Goal: Use online tool/utility: Utilize a website feature to perform a specific function

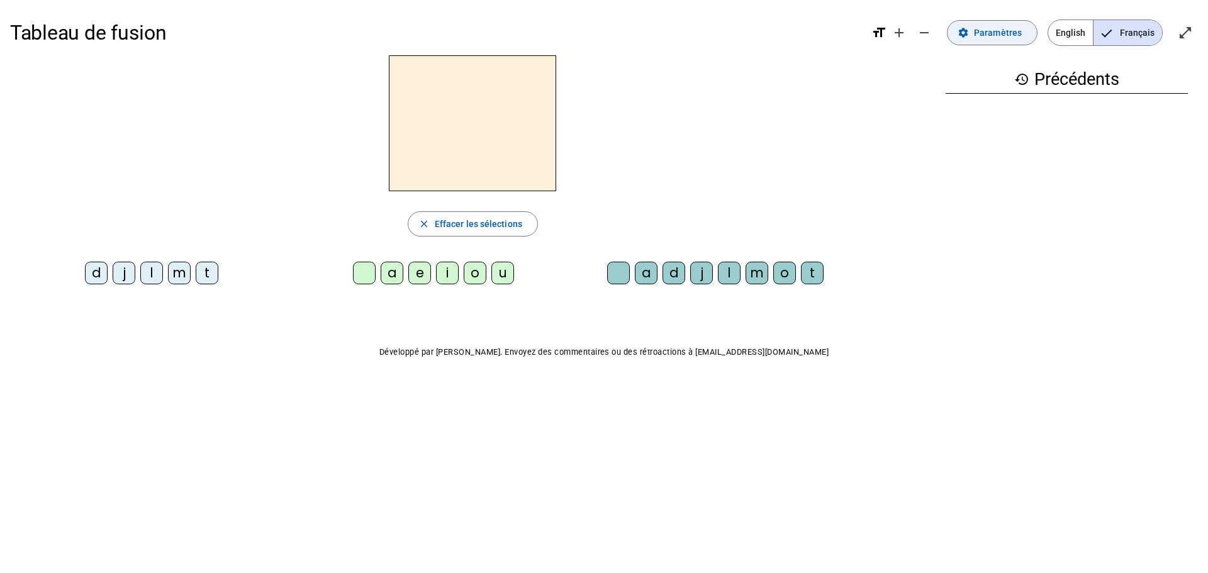
click at [987, 33] on span "Paramètres" at bounding box center [998, 32] width 48 height 15
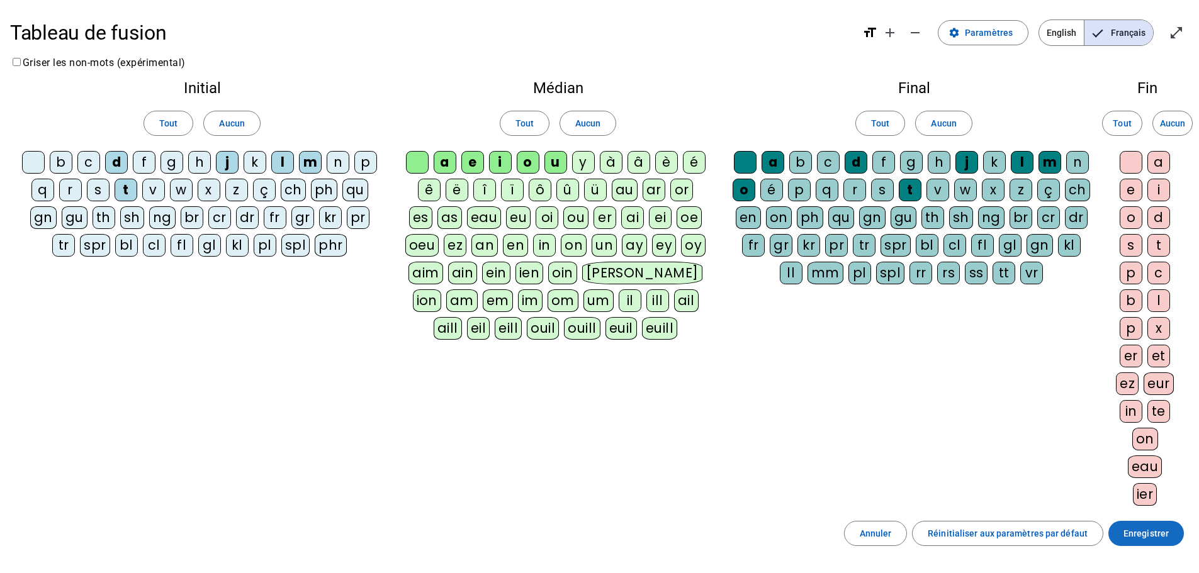
click at [1134, 526] on span at bounding box center [1146, 534] width 76 height 30
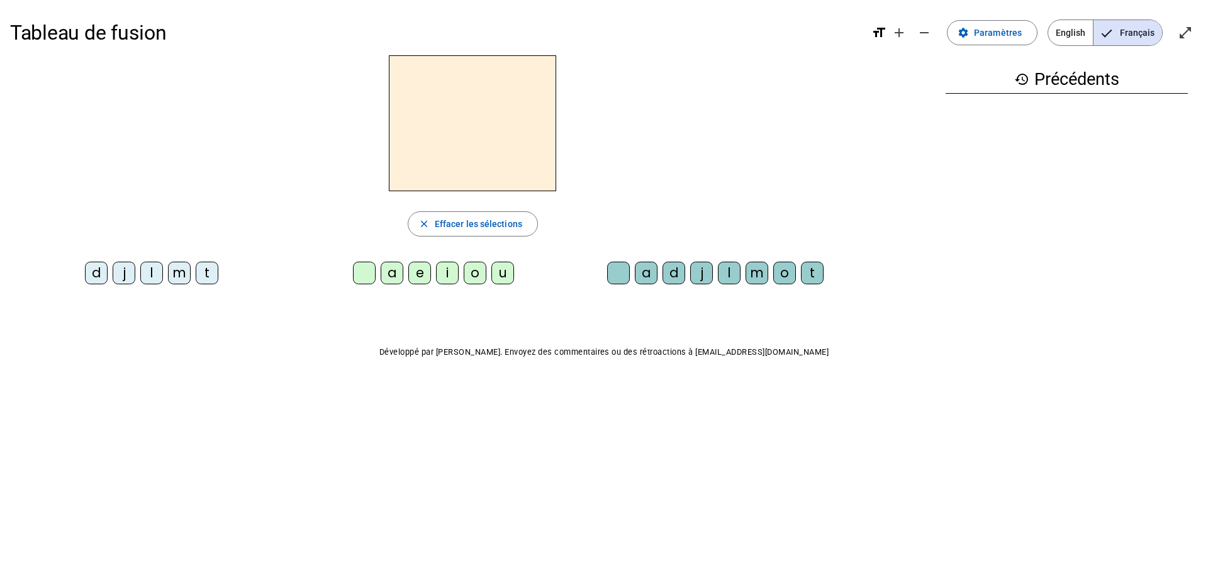
click at [444, 274] on div "i" at bounding box center [447, 273] width 23 height 23
click at [725, 276] on div "l" at bounding box center [729, 273] width 23 height 23
click at [179, 276] on div "m" at bounding box center [179, 273] width 23 height 23
click at [651, 276] on div "a" at bounding box center [646, 273] width 23 height 23
click at [729, 276] on div "l" at bounding box center [729, 273] width 23 height 23
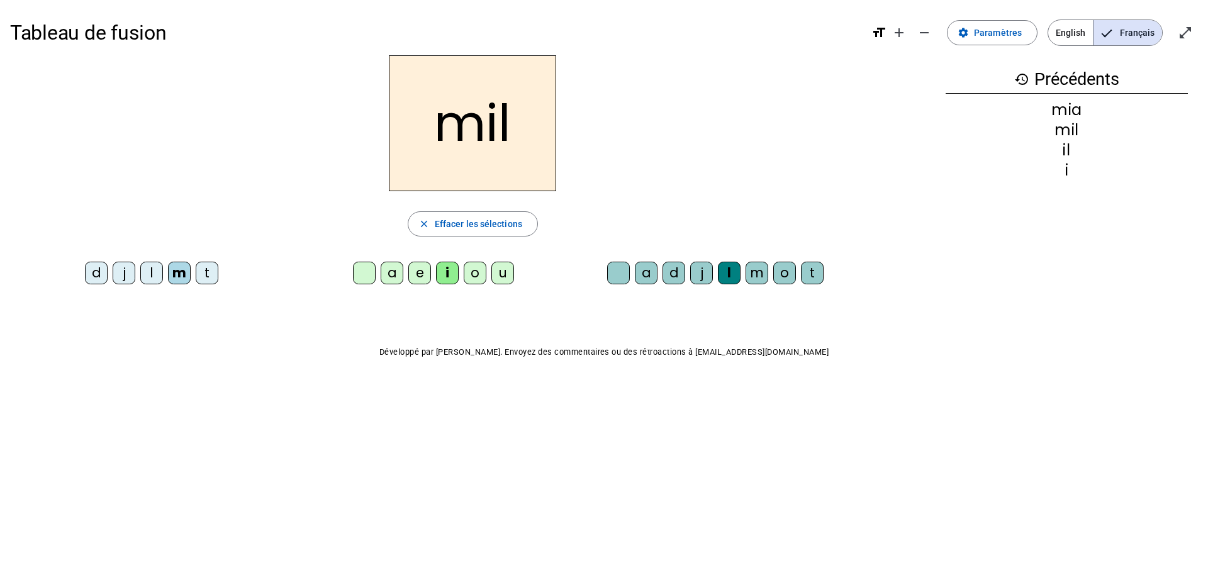
click at [490, 142] on h2 "mil" at bounding box center [472, 123] width 167 height 136
click at [393, 278] on div "a" at bounding box center [392, 273] width 23 height 23
click at [624, 281] on div at bounding box center [618, 273] width 23 height 23
click at [729, 276] on div "l" at bounding box center [729, 273] width 23 height 23
click at [622, 277] on div at bounding box center [618, 273] width 23 height 23
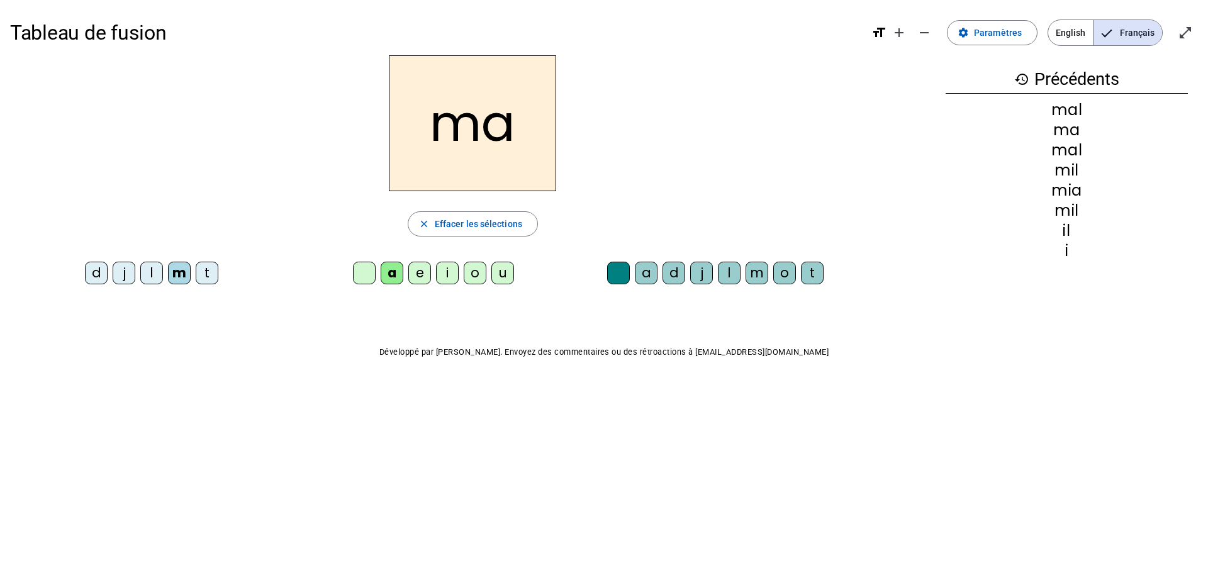
click at [147, 281] on div "l" at bounding box center [151, 273] width 23 height 23
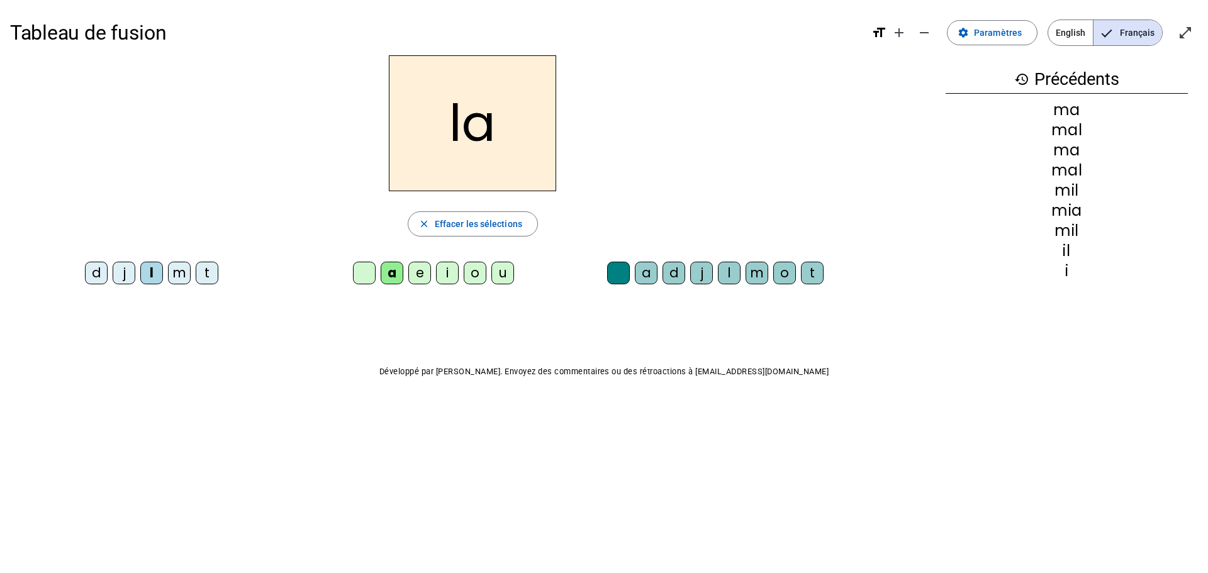
click at [415, 284] on div "e" at bounding box center [419, 273] width 23 height 23
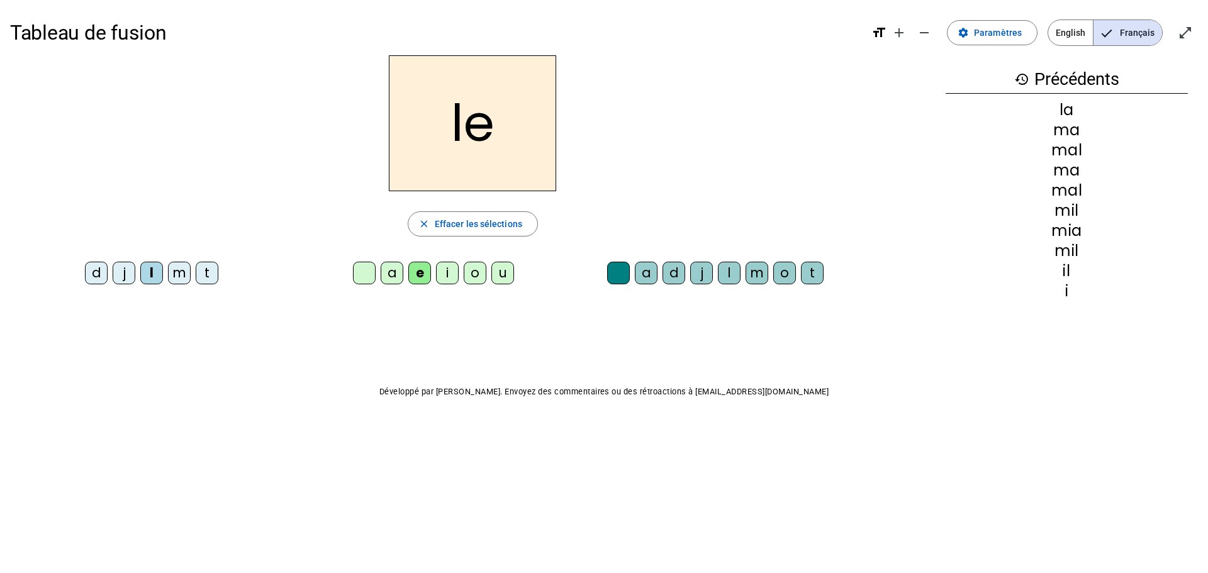
click at [477, 278] on div "o" at bounding box center [475, 273] width 23 height 23
click at [497, 278] on div "u" at bounding box center [503, 273] width 23 height 23
click at [650, 273] on div "a" at bounding box center [646, 273] width 23 height 23
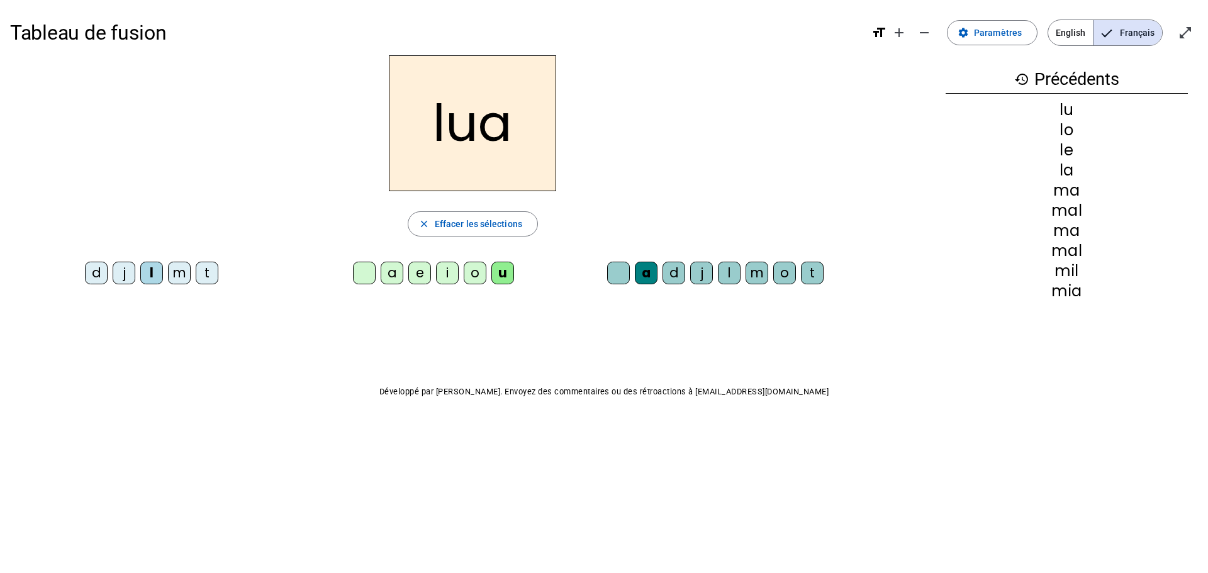
click at [644, 278] on div "a" at bounding box center [646, 273] width 23 height 23
click at [642, 283] on div "a" at bounding box center [646, 273] width 23 height 23
click at [649, 277] on div "a" at bounding box center [646, 273] width 23 height 23
click at [625, 274] on div at bounding box center [618, 273] width 23 height 23
click at [366, 281] on div at bounding box center [364, 273] width 23 height 23
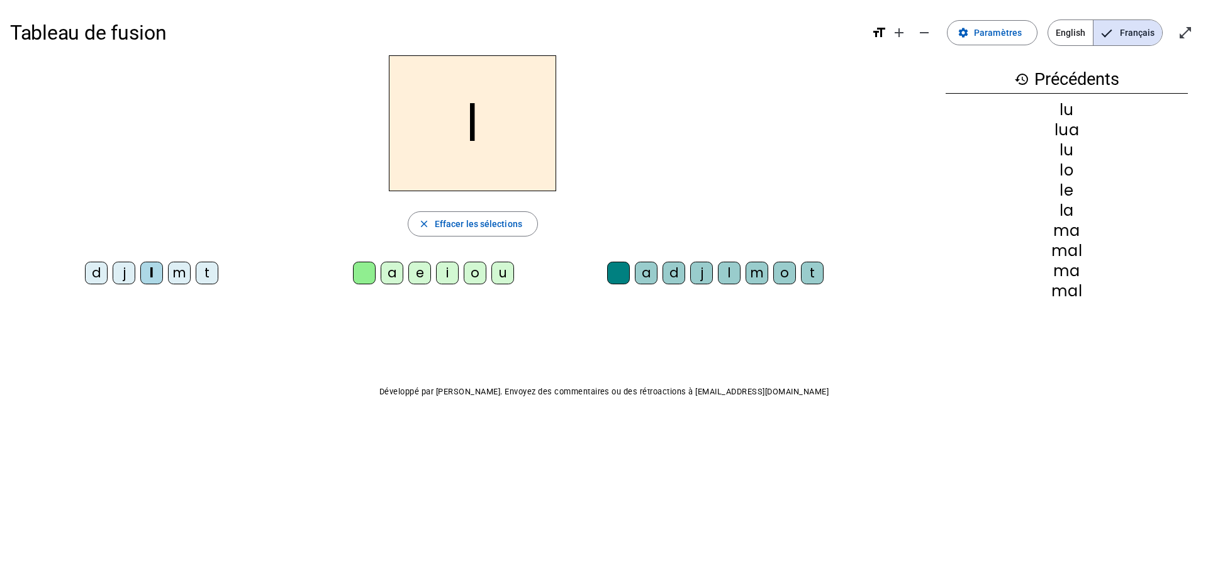
click at [85, 276] on div "d" at bounding box center [96, 273] width 23 height 23
click at [506, 279] on div "u" at bounding box center [503, 273] width 23 height 23
click at [211, 268] on div "t" at bounding box center [207, 273] width 23 height 23
click at [419, 278] on div "e" at bounding box center [419, 273] width 23 height 23
click at [99, 276] on div "d" at bounding box center [96, 273] width 23 height 23
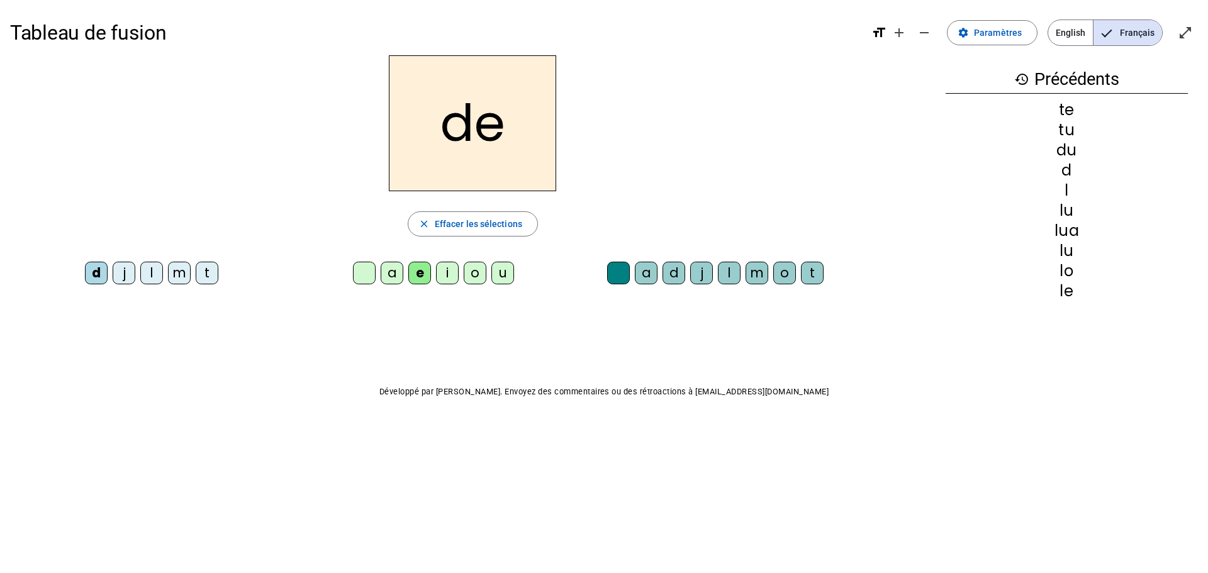
click at [123, 270] on div "j" at bounding box center [124, 273] width 23 height 23
click at [1092, 300] on div "history Précédents de te tu du d l lu lua lu lo" at bounding box center [1067, 184] width 262 height 259
